Goal: Task Accomplishment & Management: Manage account settings

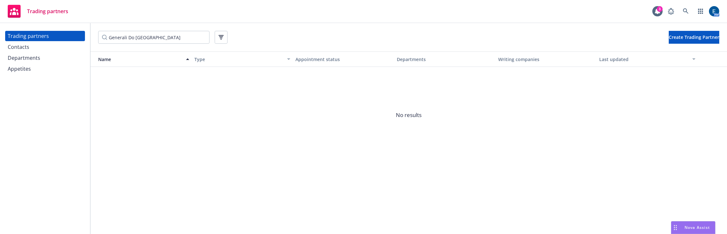
drag, startPoint x: 164, startPoint y: 38, endPoint x: 99, endPoint y: 35, distance: 65.1
click at [99, 35] on input "Generali Do [GEOGRAPHIC_DATA]" at bounding box center [153, 37] width 111 height 13
type input "reliance"
click at [45, 53] on div "Departments" at bounding box center [45, 58] width 75 height 10
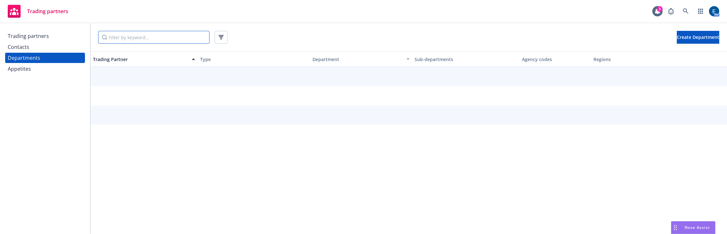
click at [137, 37] on input "Filter by keyword..." at bounding box center [153, 37] width 111 height 13
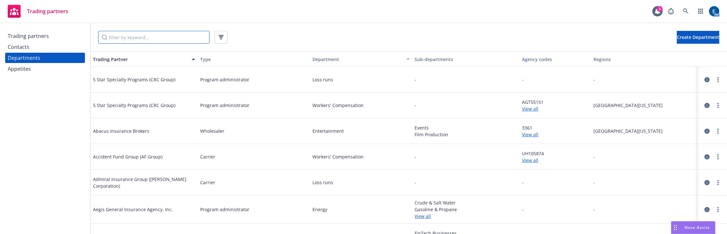
paste input "0105533"
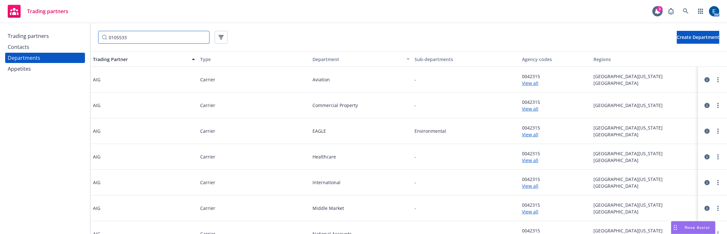
type input "0105533"
click at [526, 80] on link "View all" at bounding box center [555, 83] width 66 height 7
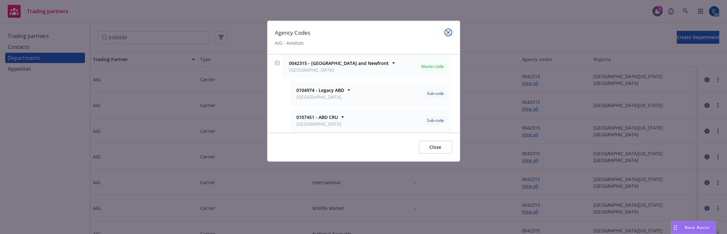
click at [452, 30] on link "close" at bounding box center [449, 33] width 8 height 8
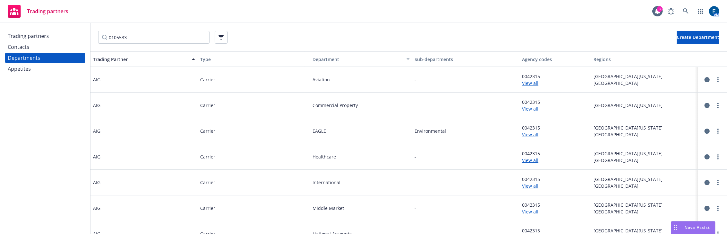
scroll to position [57, 0]
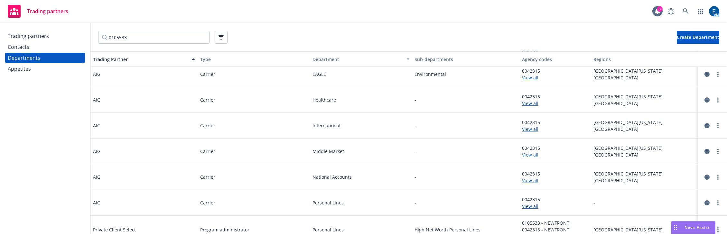
click at [528, 233] on link "View all" at bounding box center [555, 236] width 66 height 7
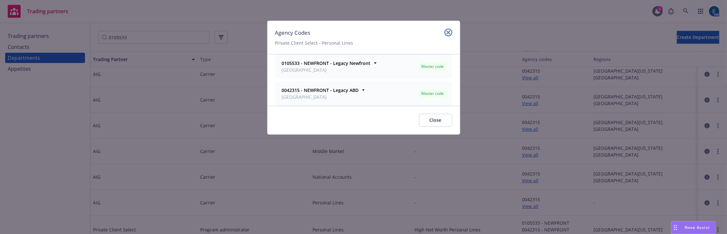
click at [450, 31] on icon "close" at bounding box center [449, 33] width 4 height 4
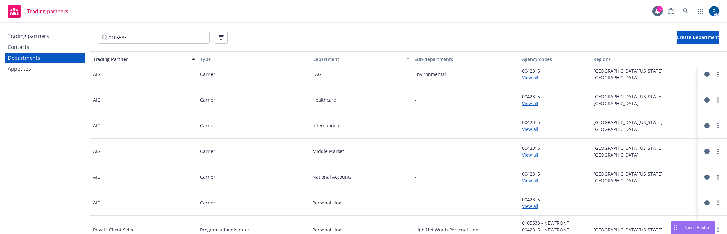
click at [27, 35] on div "Trading partners" at bounding box center [28, 36] width 41 height 10
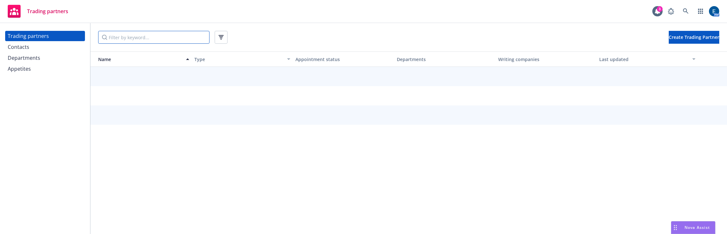
click at [127, 36] on input "Filter by keyword..." at bounding box center [153, 37] width 111 height 13
paste input "0105533"
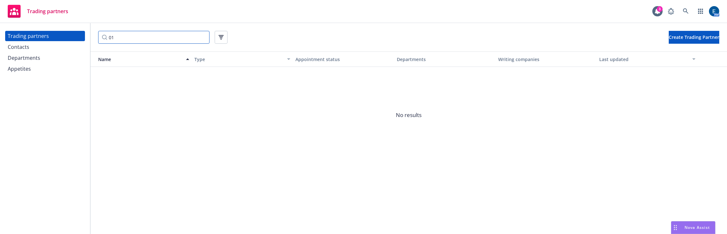
type input "0"
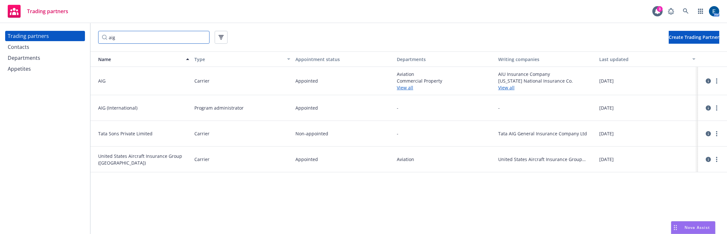
type input "aig"
click at [706, 79] on icon "circleInformation" at bounding box center [708, 81] width 5 height 5
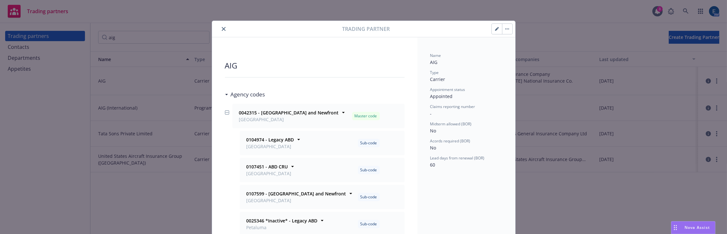
click at [222, 27] on icon "close" at bounding box center [224, 29] width 4 height 4
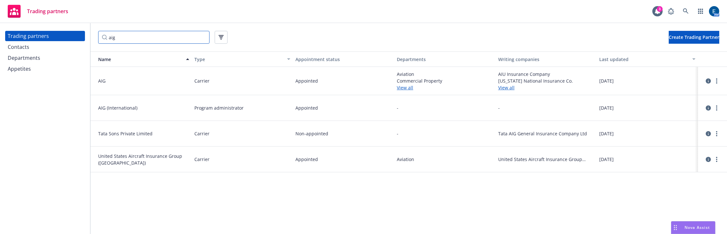
drag, startPoint x: 146, startPoint y: 38, endPoint x: 86, endPoint y: 37, distance: 60.9
click at [90, 37] on div "aig Create Trading Partner" at bounding box center [408, 37] width 637 height 28
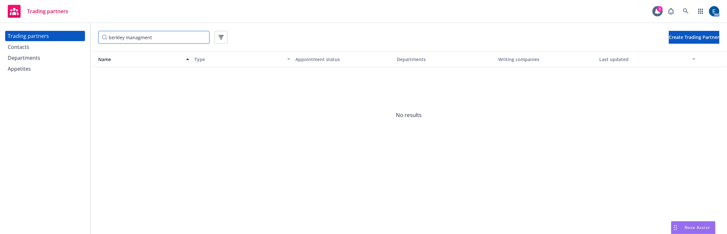
click at [117, 36] on input "berkley managment" at bounding box center [153, 37] width 111 height 13
click at [136, 36] on input "Berkley managment" at bounding box center [153, 37] width 111 height 13
click at [146, 36] on input "Berkley management" at bounding box center [153, 37] width 111 height 13
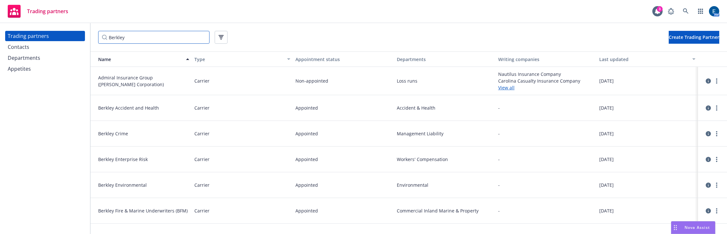
click at [132, 37] on input "Berkley" at bounding box center [153, 37] width 111 height 13
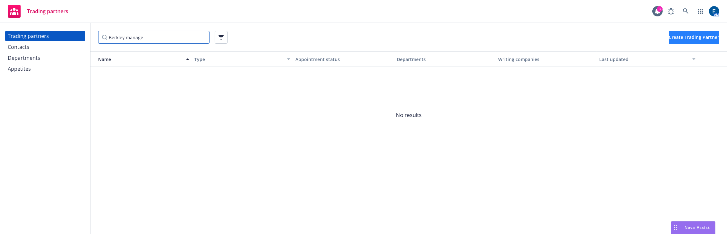
type input "Berkley manage"
click at [684, 34] on span "Create Trading Partner" at bounding box center [694, 37] width 51 height 6
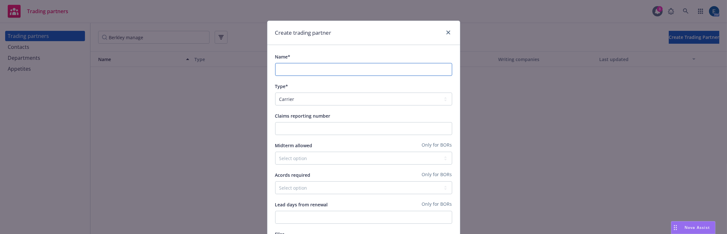
click at [361, 63] on input "Name*" at bounding box center [363, 69] width 177 height 13
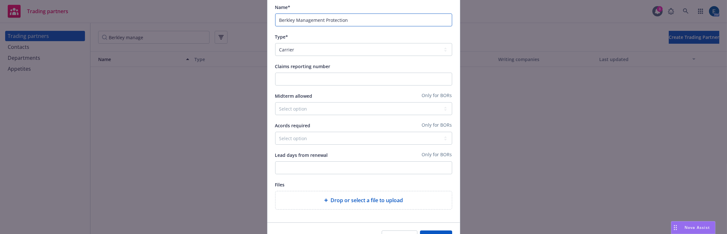
scroll to position [51, 0]
type input "Berkley Management Protection"
click at [442, 230] on button "Save" at bounding box center [436, 236] width 32 height 13
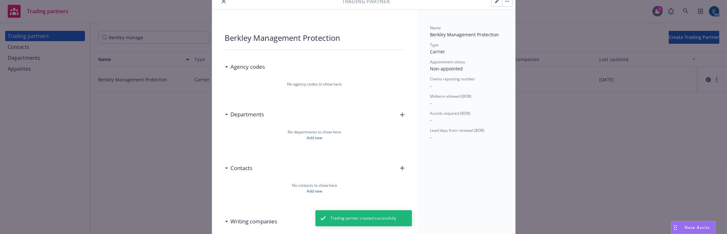
scroll to position [58, 0]
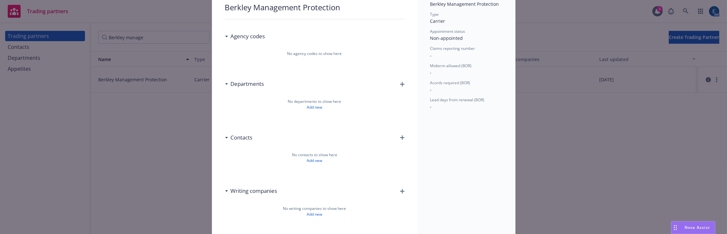
click at [400, 82] on icon "button" at bounding box center [402, 84] width 5 height 5
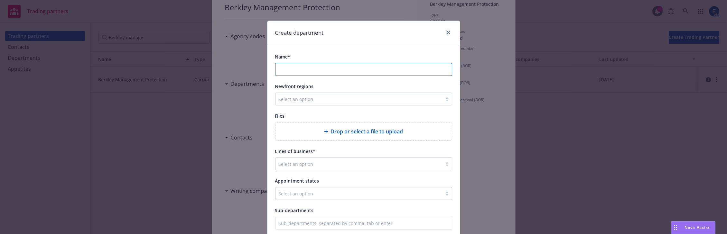
click at [387, 63] on input "Name*" at bounding box center [364, 69] width 176 height 12
paste input "management liability"
drag, startPoint x: 304, startPoint y: 60, endPoint x: 309, endPoint y: 60, distance: 5.2
click at [305, 63] on input "management liability" at bounding box center [364, 69] width 176 height 12
click at [278, 63] on input "management Liability" at bounding box center [364, 69] width 176 height 12
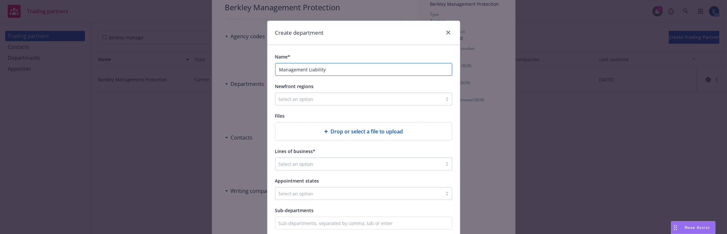
type input "Management Liability"
click at [382, 82] on div "Newfront regions" at bounding box center [363, 86] width 177 height 8
drag, startPoint x: 357, startPoint y: 149, endPoint x: 358, endPoint y: 146, distance: 3.5
click at [357, 149] on div "Name* Management Liability Newfront regions Select an option Files Drop or sele…" at bounding box center [363, 141] width 177 height 177
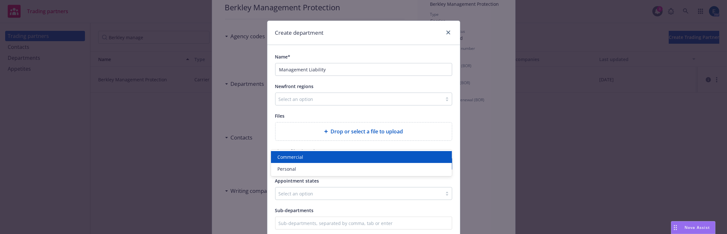
click at [359, 160] on div at bounding box center [348, 164] width 138 height 8
click at [352, 156] on div "Commercial" at bounding box center [361, 157] width 173 height 7
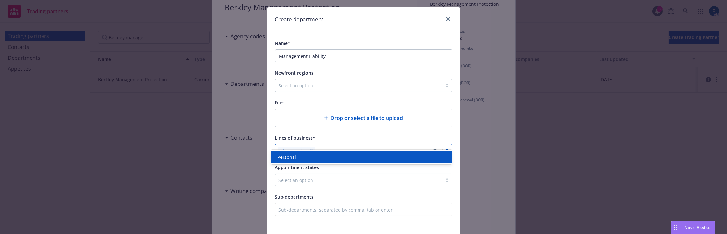
scroll to position [21, 0]
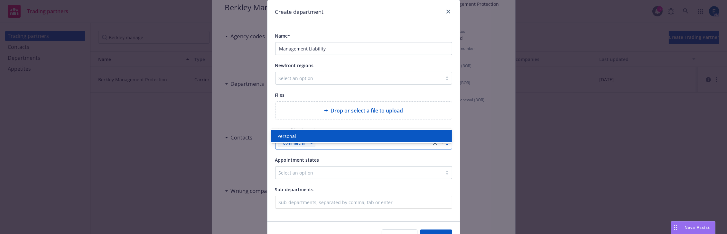
click at [356, 222] on div "Cancel Save" at bounding box center [364, 236] width 193 height 29
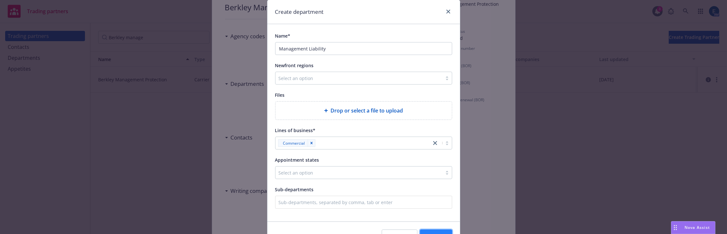
click at [435, 233] on span "Save" at bounding box center [436, 236] width 10 height 6
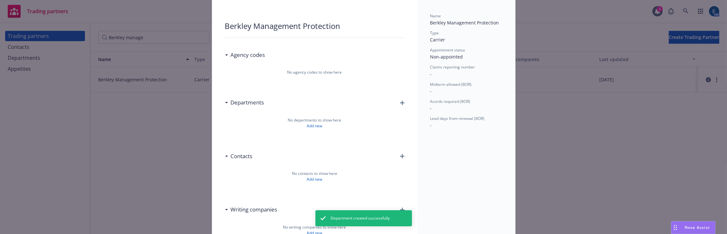
scroll to position [29, 0]
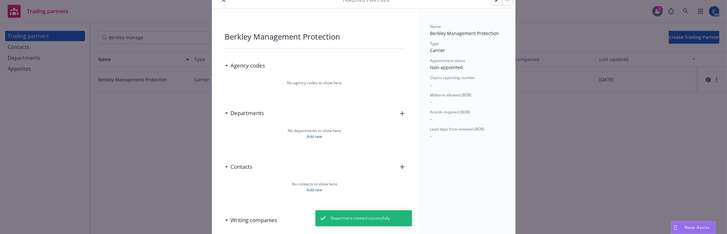
click at [335, 72] on div "No agency codes to show here" at bounding box center [315, 85] width 180 height 26
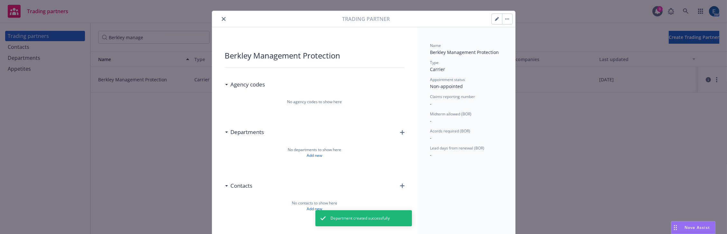
scroll to position [0, 0]
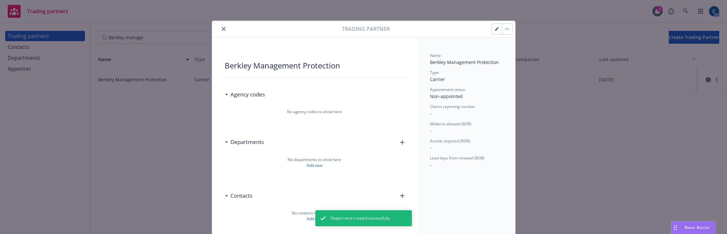
click at [222, 27] on icon "close" at bounding box center [224, 29] width 4 height 4
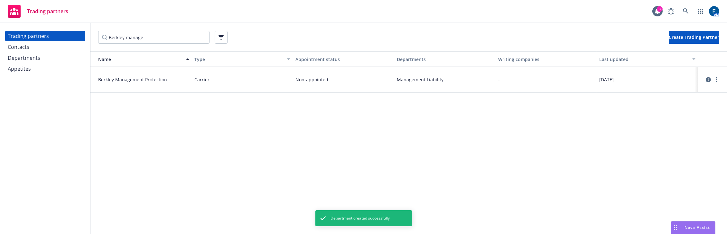
click at [45, 53] on div "Departments" at bounding box center [45, 58] width 75 height 10
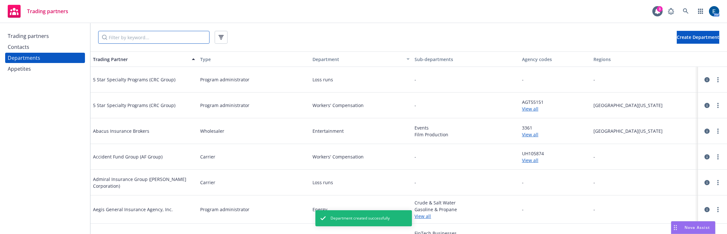
click at [123, 35] on input "Filter by keyword..." at bounding box center [153, 37] width 111 height 13
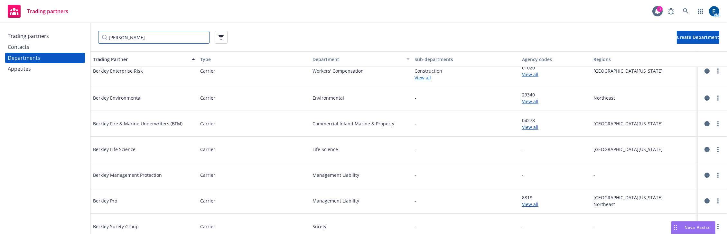
scroll to position [88, 0]
type input "[PERSON_NAME]"
drag, startPoint x: 102, startPoint y: 190, endPoint x: 146, endPoint y: 187, distance: 44.8
click at [146, 188] on div "Berkley Pro" at bounding box center [143, 201] width 107 height 26
click at [522, 201] on link "View all" at bounding box center [555, 204] width 66 height 7
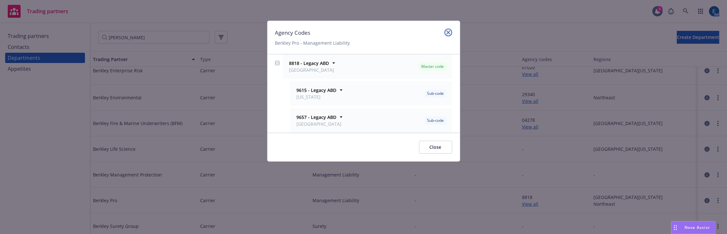
click at [449, 31] on icon "close" at bounding box center [449, 33] width 4 height 4
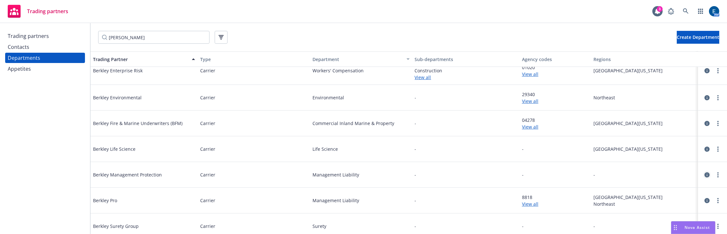
click at [705, 173] on icon "circleInformation" at bounding box center [707, 175] width 5 height 5
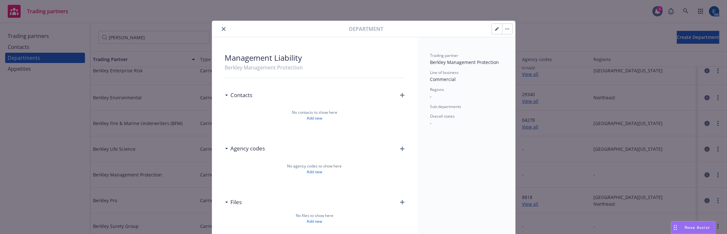
click at [400, 147] on icon "button" at bounding box center [402, 149] width 5 height 5
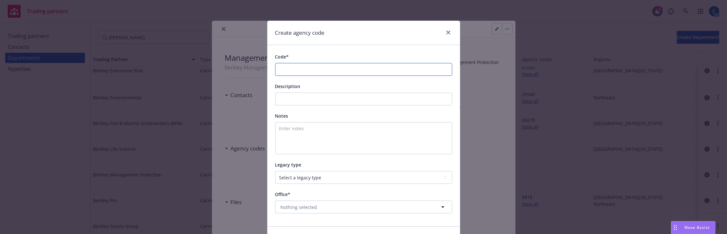
click at [400, 63] on input "Code*" at bounding box center [363, 69] width 177 height 13
type input "4102"
click at [316, 171] on select "Select a legacy type Legacy Newfront Legacy [PERSON_NAME] ABD and Newfront" at bounding box center [363, 177] width 177 height 13
select select "ABD_AND_NEWFRONT"
click at [275, 171] on select "Select a legacy type Legacy Newfront Legacy [PERSON_NAME] ABD and Newfront" at bounding box center [363, 177] width 177 height 13
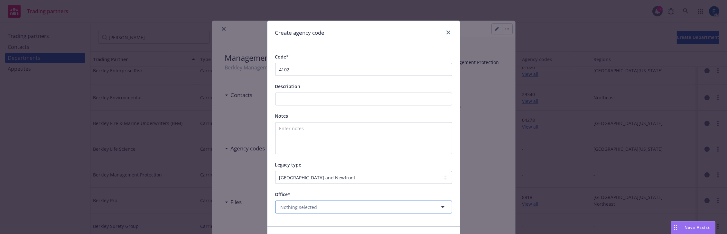
click at [309, 204] on span "Nothing selected" at bounding box center [299, 207] width 37 height 7
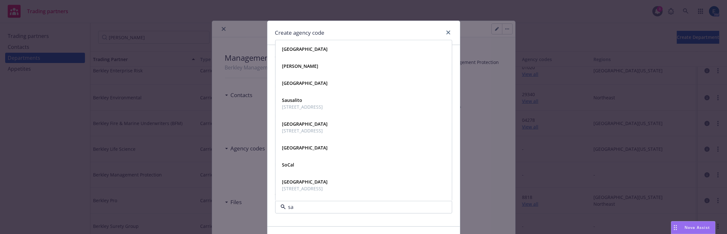
type input "san"
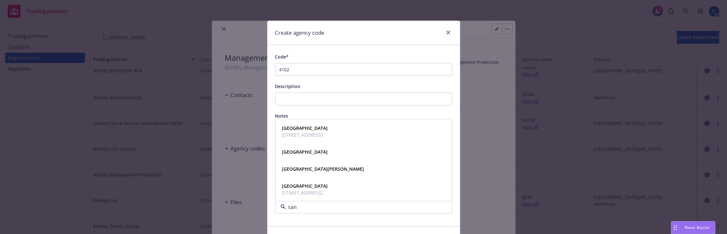
click at [294, 183] on strong "[GEOGRAPHIC_DATA]" at bounding box center [305, 186] width 46 height 6
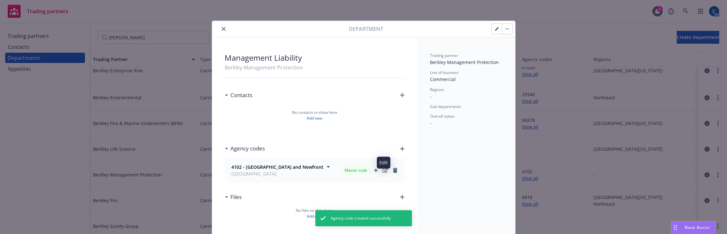
click at [386, 168] on icon "Edit" at bounding box center [385, 170] width 5 height 5
select select "ABD_AND_NEWFRONT"
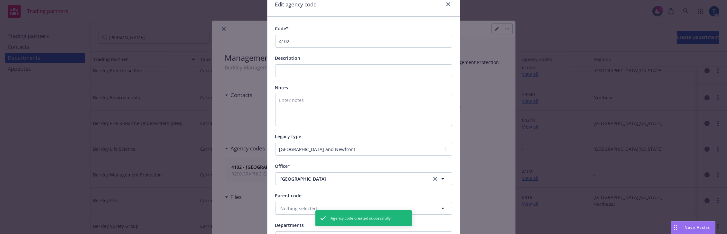
scroll to position [78, 0]
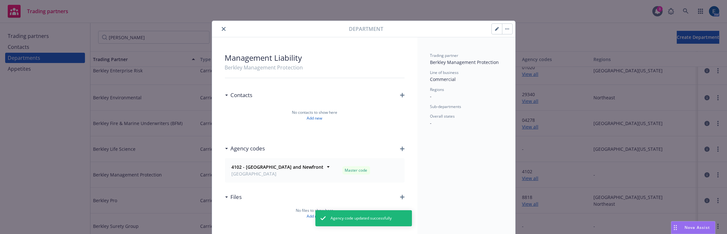
click at [220, 25] on button "close" at bounding box center [224, 29] width 8 height 8
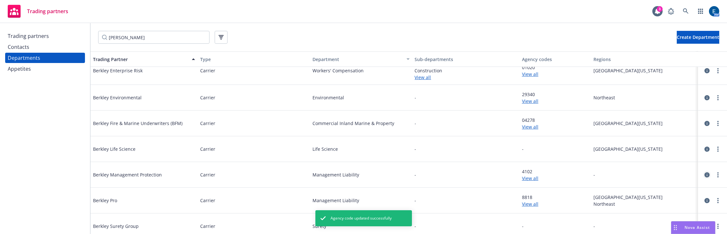
click at [705, 173] on icon "circleInformation" at bounding box center [707, 175] width 5 height 5
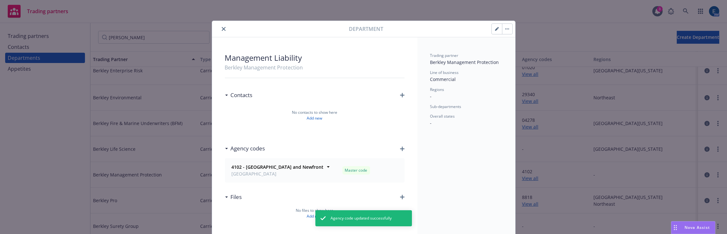
click at [499, 30] on button "button" at bounding box center [497, 29] width 10 height 10
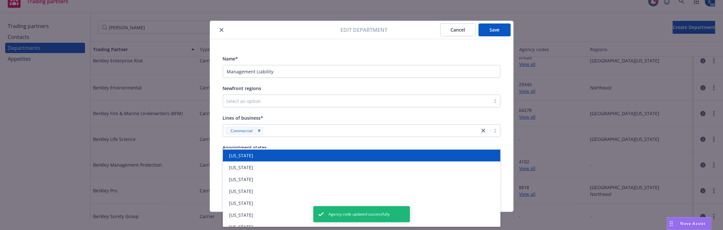
click at [258, 156] on div at bounding box center [345, 160] width 239 height 8
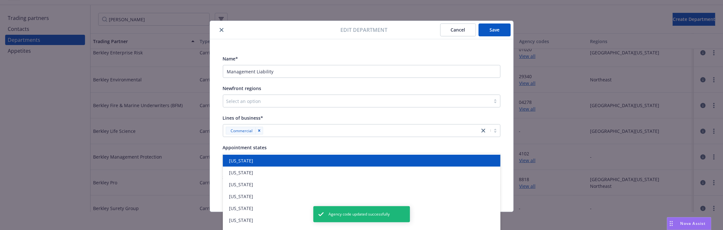
type input "ca"
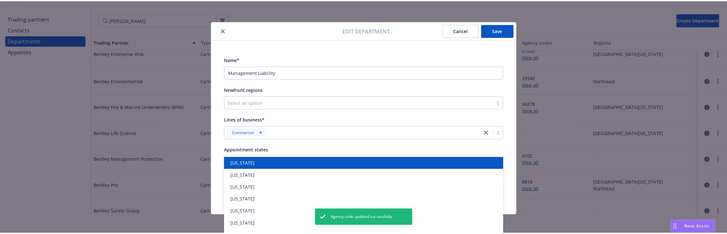
scroll to position [0, 0]
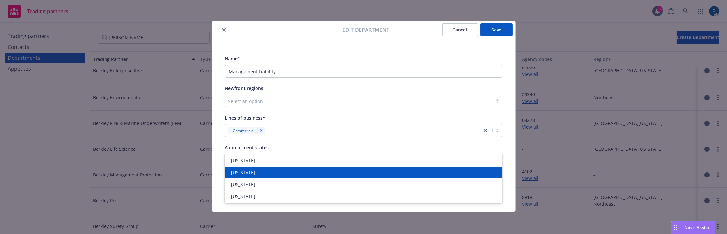
drag, startPoint x: 253, startPoint y: 174, endPoint x: 360, endPoint y: 110, distance: 124.2
click at [253, 174] on div "[US_STATE]" at bounding box center [364, 172] width 270 height 7
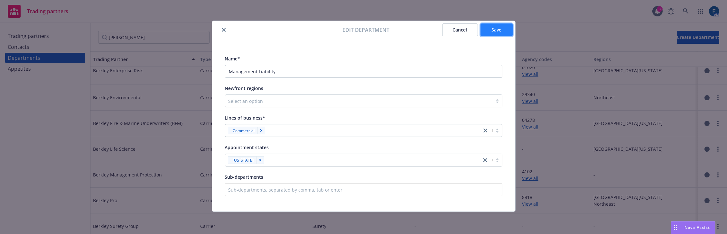
click at [504, 30] on button "Save" at bounding box center [497, 30] width 32 height 13
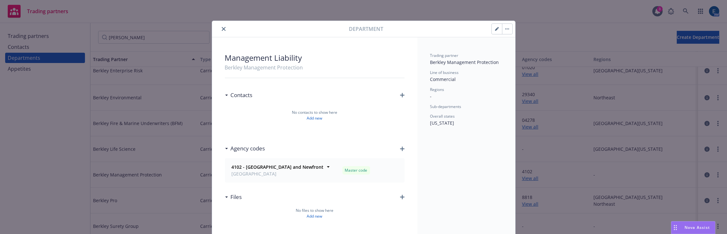
click at [400, 93] on icon "button" at bounding box center [402, 95] width 5 height 5
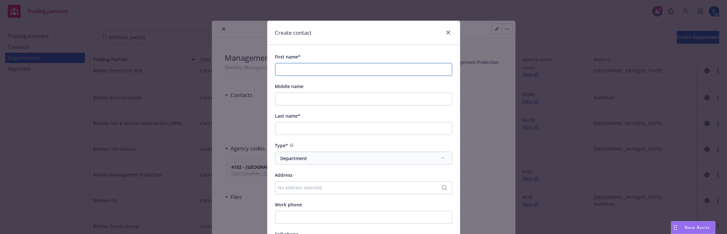
click at [398, 63] on input "First name*" at bounding box center [363, 69] width 177 height 13
paste input "[PERSON_NAME]"
type input "[PERSON_NAME]"
click at [309, 122] on input "Last name*" at bounding box center [363, 128] width 177 height 13
paste input "[PERSON_NAME]"
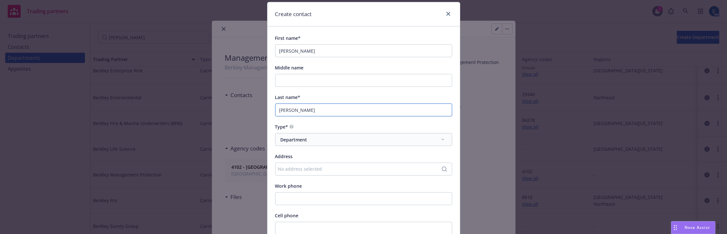
scroll to position [29, 0]
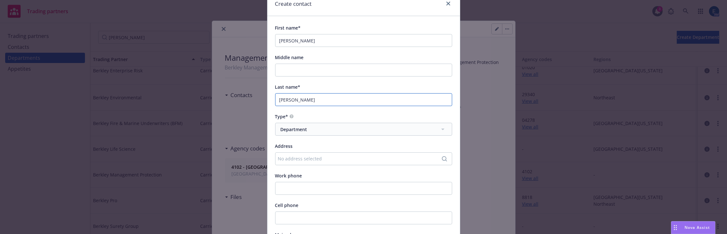
type input "[PERSON_NAME]"
click at [311, 155] on div "No address selected" at bounding box center [360, 158] width 165 height 7
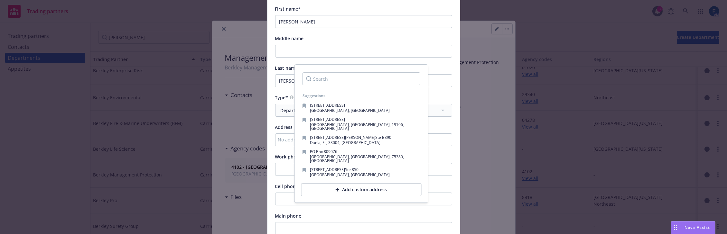
scroll to position [58, 0]
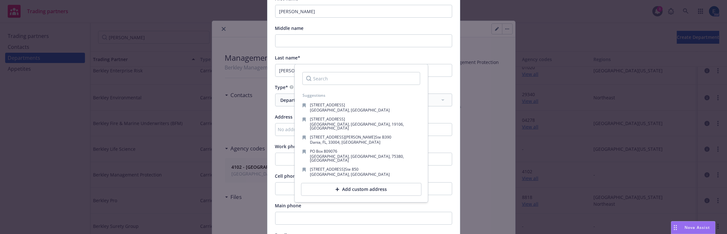
click at [275, 173] on span "Cell phone" at bounding box center [287, 176] width 24 height 6
click at [275, 183] on input "Cell phone" at bounding box center [363, 189] width 177 height 13
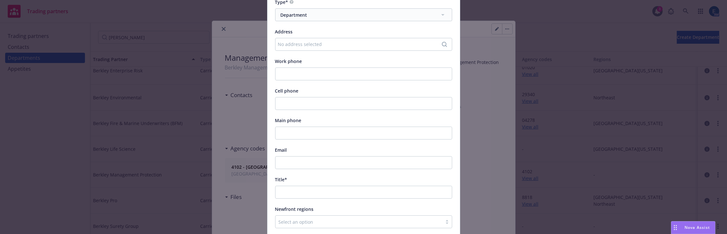
scroll to position [146, 0]
click at [291, 184] on input "Title*" at bounding box center [363, 190] width 177 height 13
paste input "Territory Manager- Central Division"
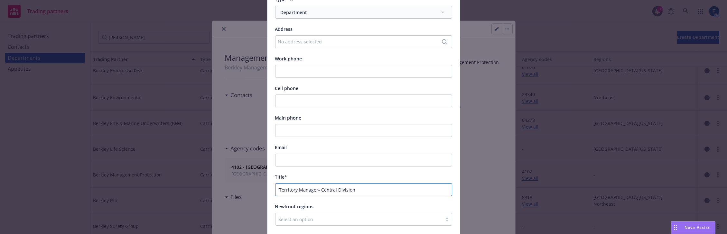
type input "Territory Manager- Central Division"
click at [291, 65] on input "Work phone" at bounding box center [363, 71] width 177 height 13
paste input "630.449.2003"
click at [284, 65] on input "630.449.2003" at bounding box center [363, 71] width 177 height 13
type input "[PHONE_NUMBER]"
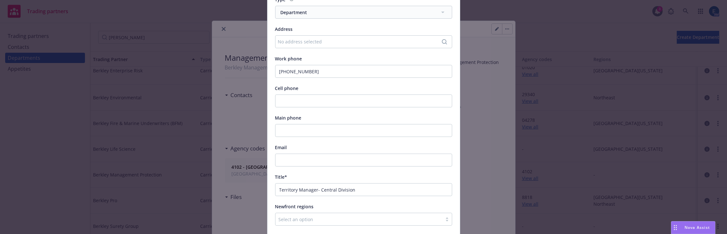
scroll to position [175, 0]
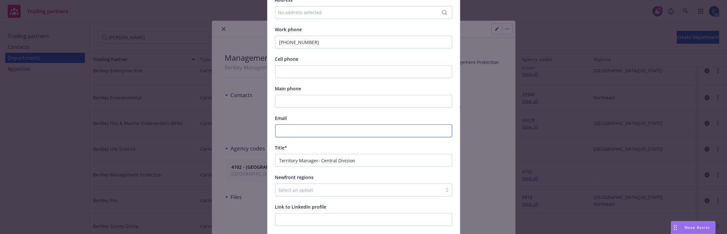
click at [289, 125] on input "Email" at bounding box center [363, 131] width 177 height 13
paste input "[EMAIL_ADDRESS][DOMAIN_NAME]"
type input "[EMAIL_ADDRESS][DOMAIN_NAME]"
click at [401, 203] on div "Link to LinkedIn profile" at bounding box center [363, 207] width 177 height 8
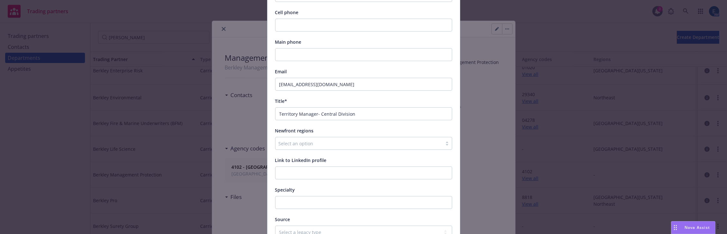
scroll to position [229, 0]
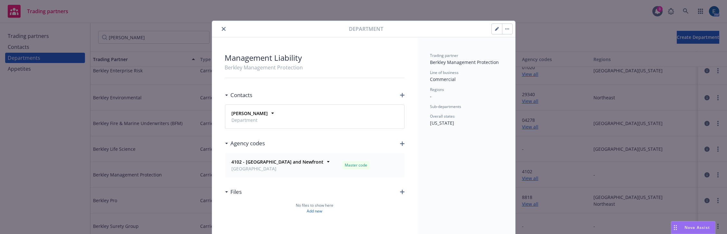
click at [401, 93] on icon "button" at bounding box center [402, 95] width 5 height 5
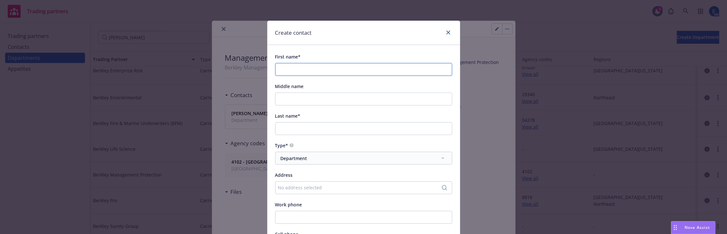
click at [311, 63] on input "First name*" at bounding box center [363, 69] width 177 height 13
paste input "[PERSON_NAME]"
type input "[PERSON_NAME]"
click at [353, 82] on div "Middle name" at bounding box center [363, 86] width 177 height 8
click at [411, 122] on input "Last name*" at bounding box center [363, 128] width 177 height 13
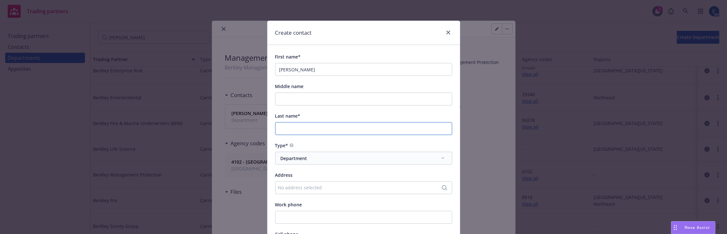
paste input "[PERSON_NAME]"
type input "[PERSON_NAME]"
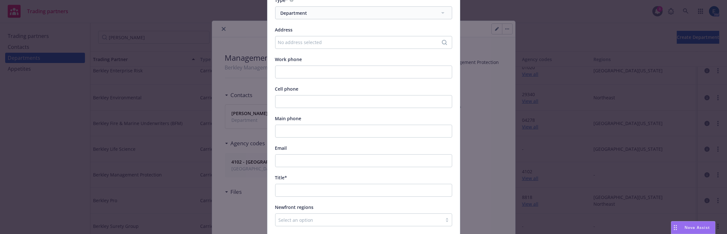
scroll to position [146, 0]
click at [280, 184] on input "Title*" at bounding box center [363, 190] width 177 height 13
paste input "Regional Vice President"
type input "Regional Vice President"
click at [312, 154] on input "Email" at bounding box center [363, 160] width 177 height 13
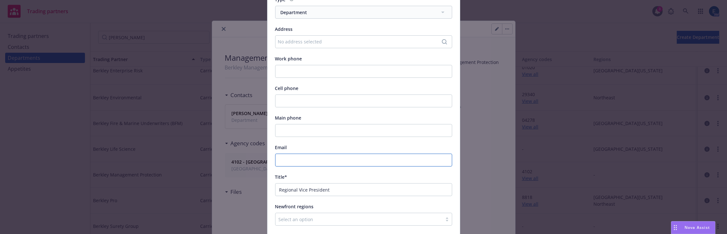
paste input "[EMAIL_ADDRESS][DOMAIN_NAME]"
type input "[EMAIL_ADDRESS][DOMAIN_NAME]"
click at [346, 104] on div "First name* [PERSON_NAME] Middle name Last name* [PERSON_NAME] Type* Department…" at bounding box center [363, 111] width 177 height 408
click at [283, 65] on input "Work phone" at bounding box center [363, 71] width 177 height 13
paste input "312.800.6216"
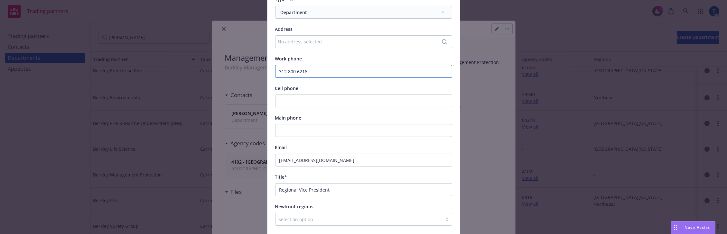
click at [284, 65] on input "312.800.6216" at bounding box center [363, 71] width 177 height 13
type input "[PHONE_NUMBER]"
click at [338, 84] on div "Cell phone" at bounding box center [363, 88] width 177 height 8
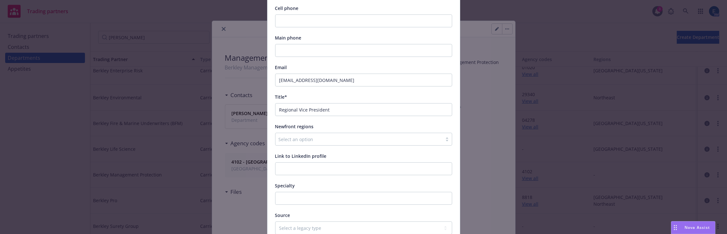
scroll to position [229, 0]
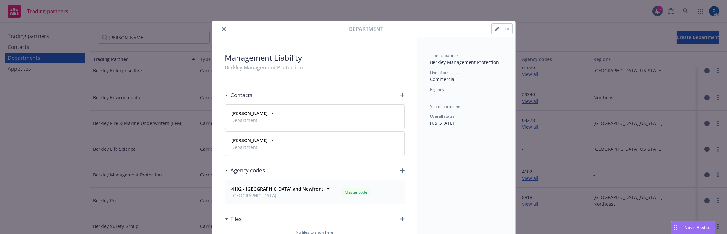
click at [400, 93] on icon "button" at bounding box center [402, 95] width 5 height 5
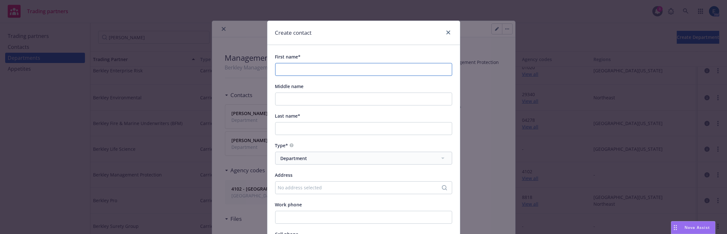
click at [317, 64] on input "First name*" at bounding box center [363, 69] width 177 height 13
paste input "[PERSON_NAME]"
type input "[PERSON_NAME]"
click at [286, 122] on input "Last name*" at bounding box center [363, 128] width 177 height 13
paste input "[PERSON_NAME]"
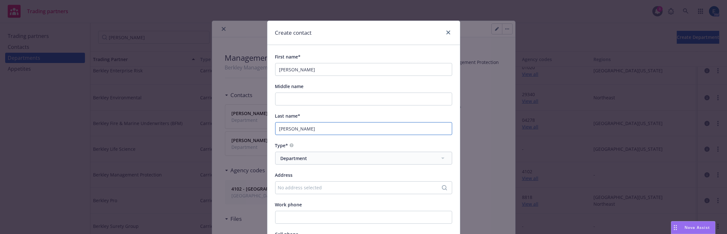
type input "[PERSON_NAME]"
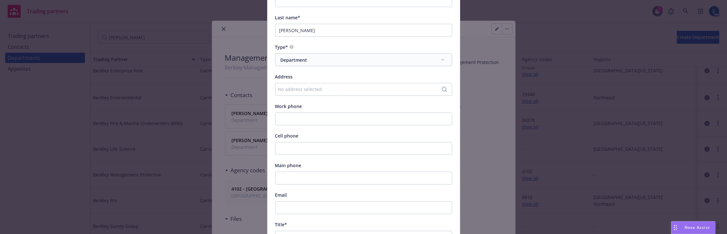
scroll to position [117, 0]
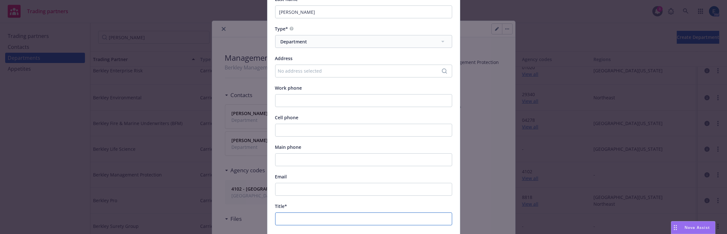
click at [285, 213] on input "Title*" at bounding box center [363, 219] width 177 height 13
paste input "Senior Agency Licensing and Claims Coordinator"
type input "Senior Agency Licensing and Claims Coordinator"
click at [314, 183] on input "Email" at bounding box center [363, 189] width 177 height 13
paste input "[EMAIL_ADDRESS][DOMAIN_NAME]"
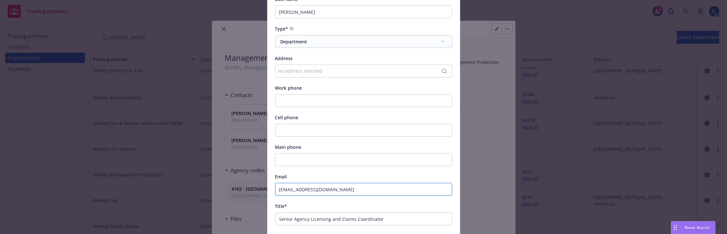
type input "[EMAIL_ADDRESS][DOMAIN_NAME]"
click at [340, 133] on div "First name* [PERSON_NAME] Middle name Last name* [PERSON_NAME] Type* Department…" at bounding box center [363, 140] width 177 height 408
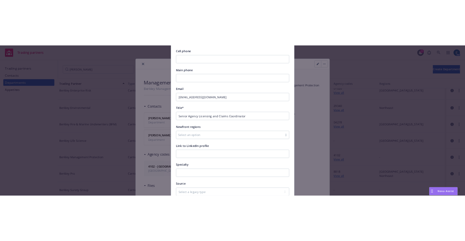
scroll to position [229, 0]
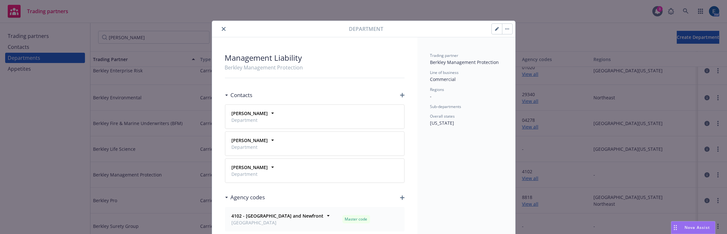
click at [222, 28] on icon "close" at bounding box center [224, 29] width 4 height 4
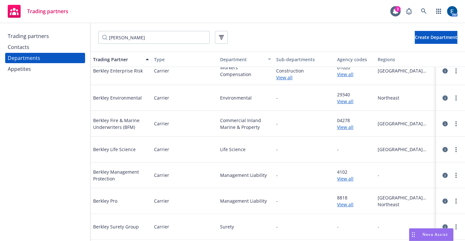
click at [51, 42] on div "Contacts" at bounding box center [45, 47] width 75 height 10
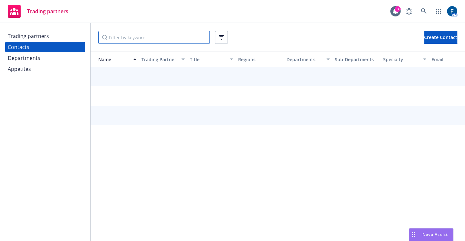
drag, startPoint x: 118, startPoint y: 37, endPoint x: 125, endPoint y: 36, distance: 7.5
click at [125, 36] on input "Filter by keyword..." at bounding box center [153, 37] width 111 height 13
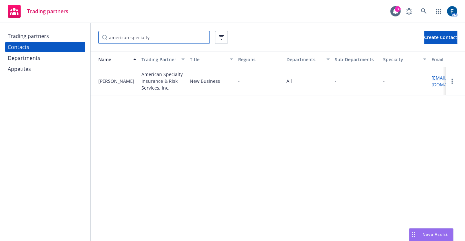
type input "american specialty"
drag, startPoint x: 162, startPoint y: 35, endPoint x: 100, endPoint y: 33, distance: 62.5
click at [100, 33] on input "american specialty" at bounding box center [153, 37] width 111 height 13
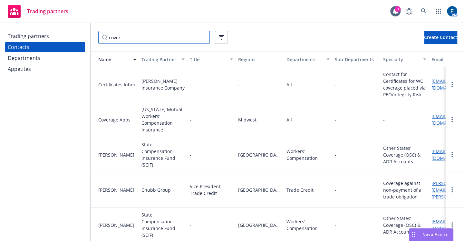
type input "cover"
click at [42, 33] on div "Trading partners" at bounding box center [45, 36] width 75 height 10
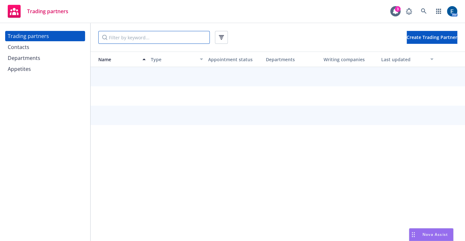
click at [115, 35] on input "Filter by keyword..." at bounding box center [153, 37] width 111 height 13
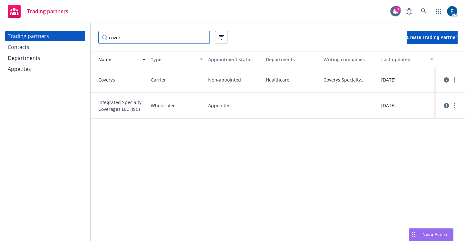
type input "cover"
drag, startPoint x: 107, startPoint y: 36, endPoint x: 92, endPoint y: 35, distance: 15.2
click at [92, 35] on div "cover Create Trading Partner" at bounding box center [277, 37] width 374 height 28
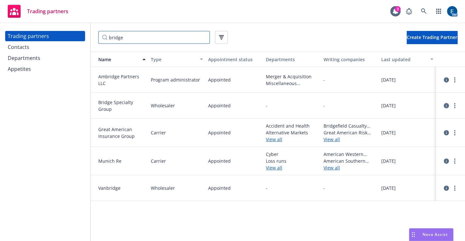
type input "bridge"
click at [443, 103] on icon "circleInformation" at bounding box center [445, 105] width 5 height 5
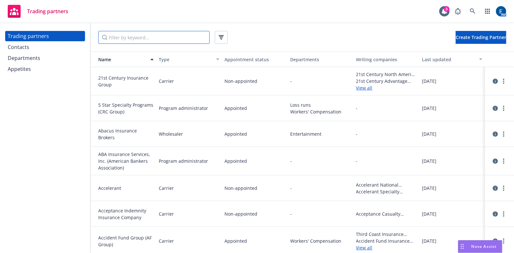
click at [152, 38] on input "Filter by keyword..." at bounding box center [153, 37] width 111 height 13
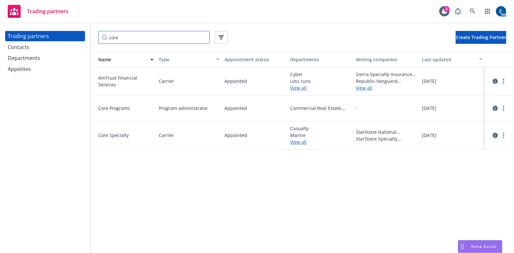
type input "core"
click at [493, 133] on icon "circleInformation" at bounding box center [495, 135] width 5 height 5
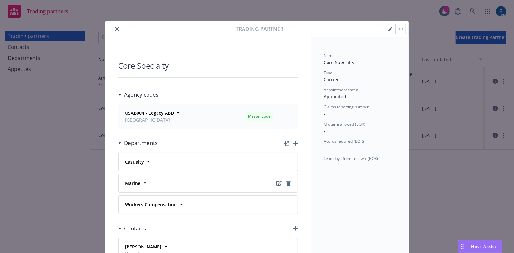
scroll to position [29, 0]
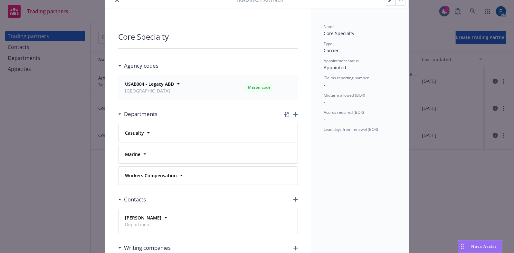
click at [293, 112] on icon "button" at bounding box center [295, 114] width 5 height 5
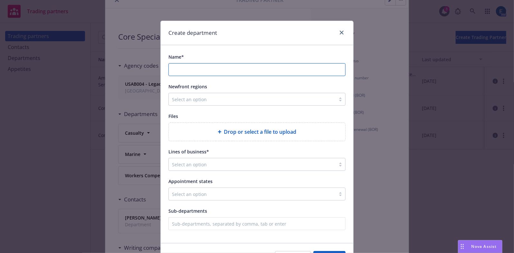
click at [264, 64] on input "Name*" at bounding box center [257, 69] width 176 height 12
type input "Aviation"
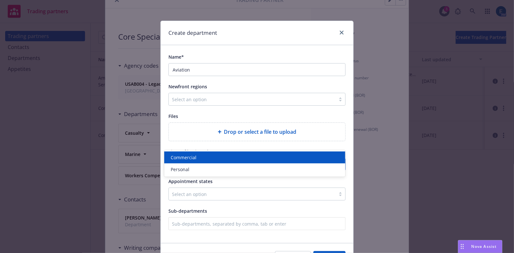
click at [217, 160] on div at bounding box center [241, 164] width 138 height 8
click at [211, 159] on div "Commercial" at bounding box center [254, 157] width 173 height 7
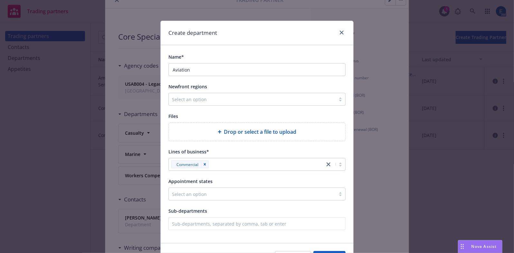
click at [270, 207] on div "Sub-departments" at bounding box center [256, 211] width 177 height 8
click at [283, 190] on div at bounding box center [252, 194] width 160 height 8
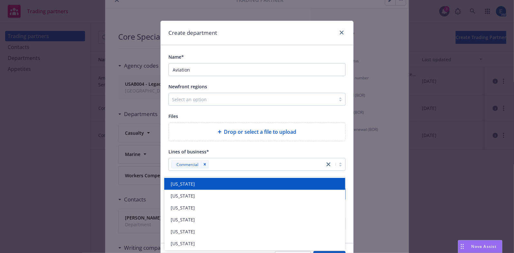
type input "ca"
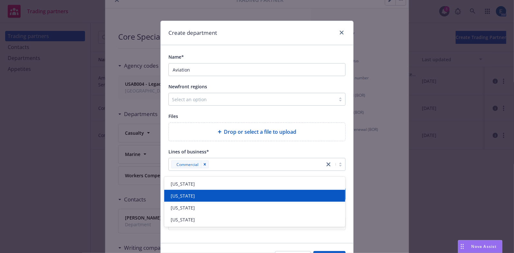
click at [204, 194] on div "[US_STATE]" at bounding box center [254, 195] width 173 height 7
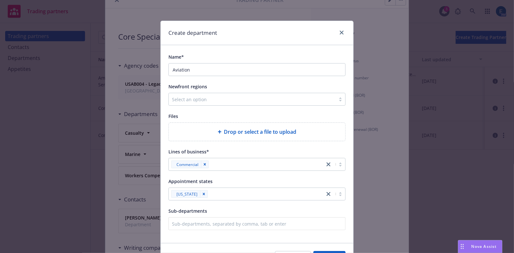
click at [348, 154] on div "Name* Aviation Newfront regions Select an option Files Drop or select a file to…" at bounding box center [257, 144] width 193 height 198
click at [336, 234] on button "Save" at bounding box center [329, 257] width 32 height 13
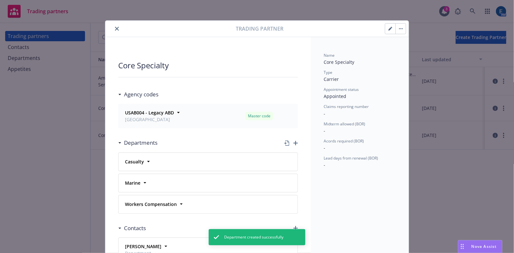
scroll to position [0, 0]
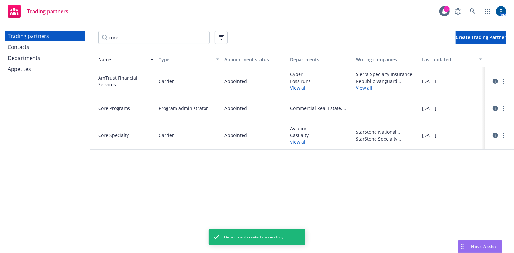
drag, startPoint x: 24, startPoint y: 49, endPoint x: 51, endPoint y: 41, distance: 27.7
click at [20, 53] on div "Departments" at bounding box center [24, 58] width 33 height 10
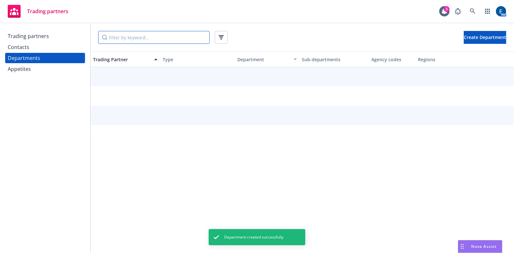
drag, startPoint x: 121, startPoint y: 32, endPoint x: 119, endPoint y: 35, distance: 3.7
click at [122, 32] on input "Filter by keyword..." at bounding box center [153, 37] width 111 height 13
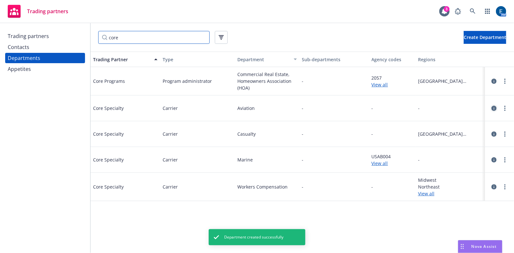
type input "core"
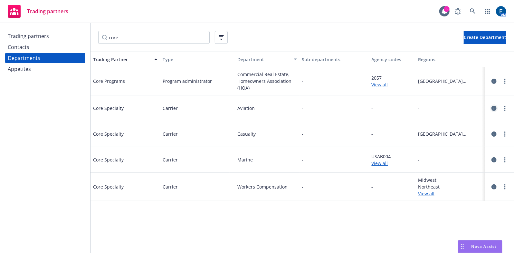
click at [492, 106] on icon "circleInformation" at bounding box center [493, 108] width 5 height 5
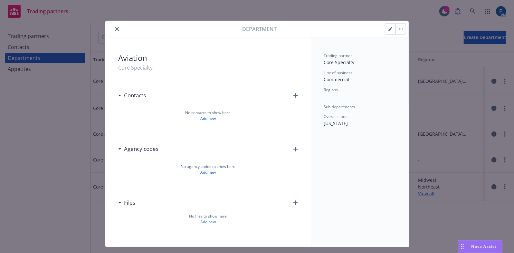
click at [296, 147] on icon "button" at bounding box center [295, 149] width 5 height 5
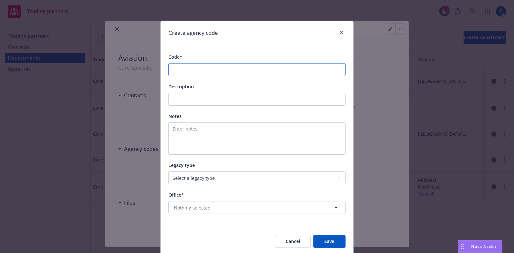
click at [258, 63] on input "Code*" at bounding box center [256, 69] width 177 height 13
paste input "USAB003"
type input "USAB003"
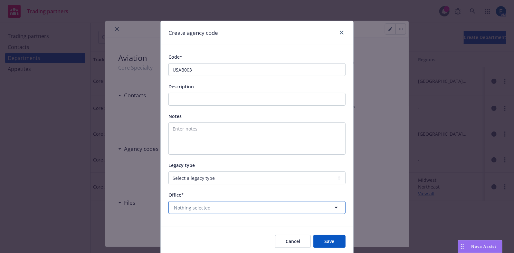
click at [292, 201] on button "Nothing selected" at bounding box center [256, 207] width 177 height 13
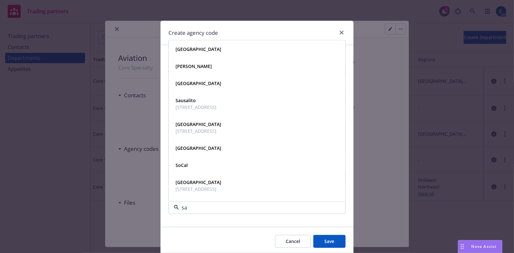
type input "san"
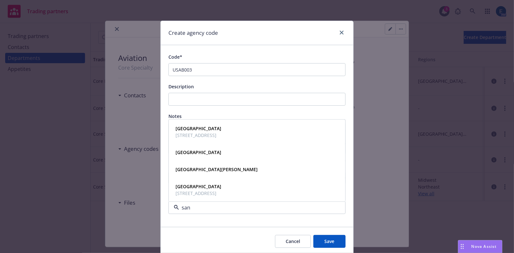
click at [206, 125] on span "[GEOGRAPHIC_DATA]" at bounding box center [198, 128] width 46 height 7
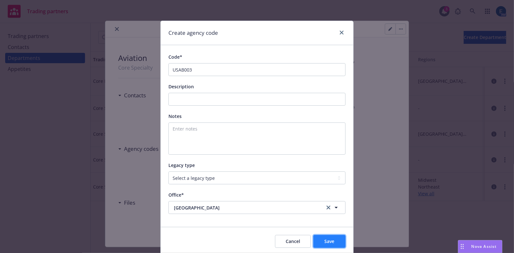
click at [340, 234] on button "Save" at bounding box center [329, 241] width 32 height 13
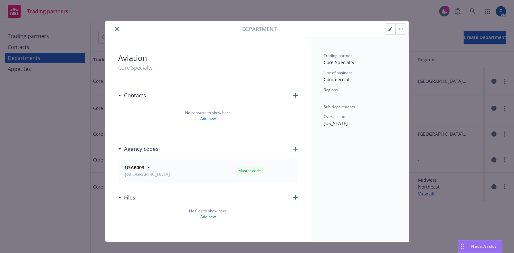
click at [115, 27] on icon "close" at bounding box center [117, 29] width 4 height 4
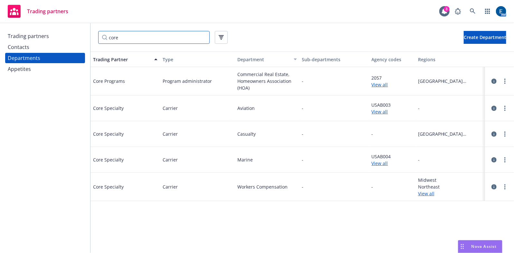
drag, startPoint x: 142, startPoint y: 40, endPoint x: 94, endPoint y: 33, distance: 48.9
click at [98, 36] on input "core" at bounding box center [153, 37] width 111 height 13
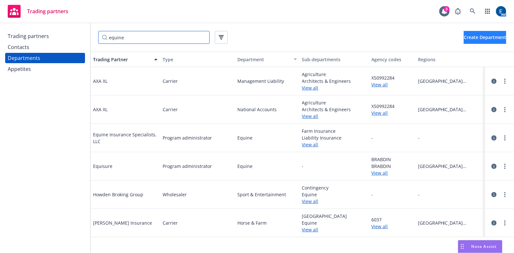
type input "equine"
click at [492, 135] on icon "circleInformation" at bounding box center [493, 137] width 5 height 5
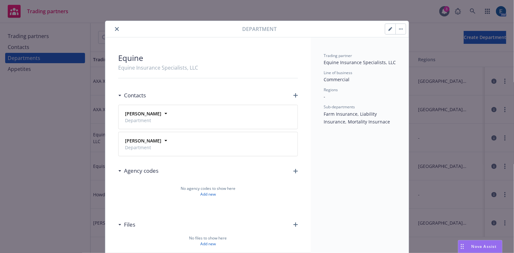
click at [115, 27] on icon "close" at bounding box center [117, 29] width 4 height 4
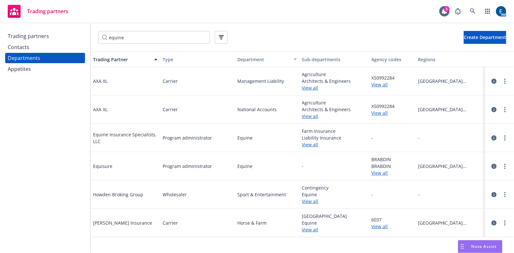
click at [10, 33] on div "Trading partners" at bounding box center [28, 36] width 41 height 10
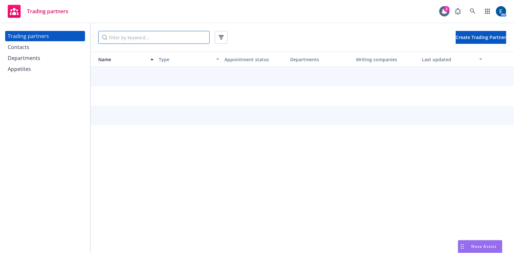
click at [133, 34] on input "Filter by keyword..." at bounding box center [153, 37] width 111 height 13
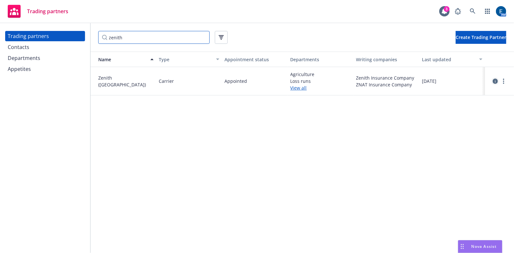
type input "zenith"
click at [493, 79] on icon "circleInformation" at bounding box center [495, 81] width 5 height 5
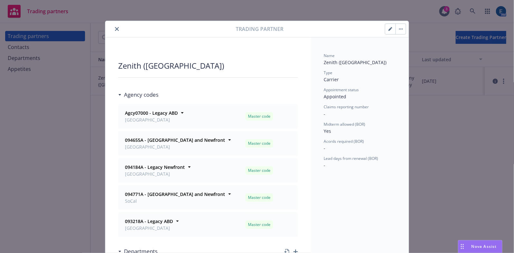
click at [115, 27] on icon "close" at bounding box center [117, 29] width 4 height 4
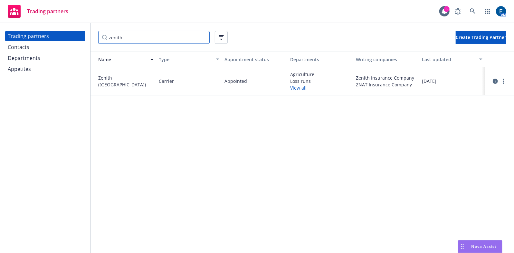
drag, startPoint x: 122, startPoint y: 35, endPoint x: 99, endPoint y: 29, distance: 24.6
click at [101, 31] on input "zenith" at bounding box center [153, 37] width 111 height 13
type input "\"
type input "pantheon"
click at [495, 79] on icon "circleInformation" at bounding box center [495, 81] width 5 height 5
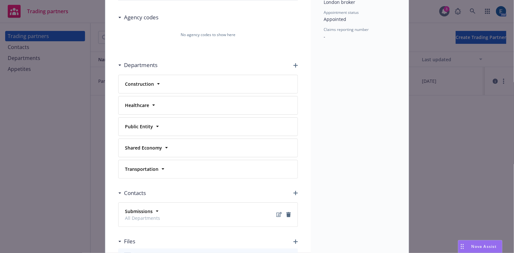
scroll to position [85, 0]
